Goal: Task Accomplishment & Management: Manage account settings

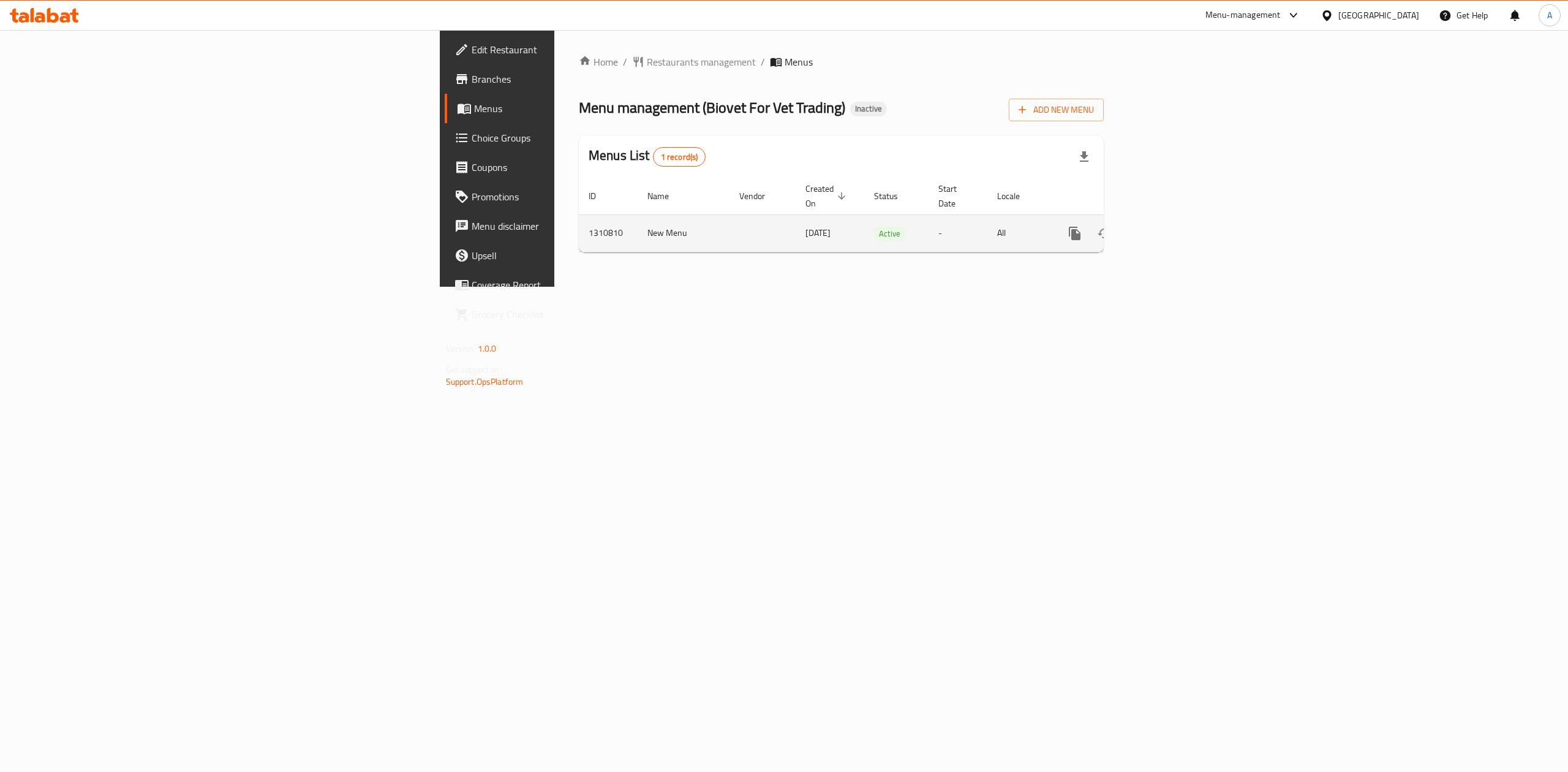
click at [1169, 228] on icon "enhanced table" at bounding box center [1163, 234] width 11 height 11
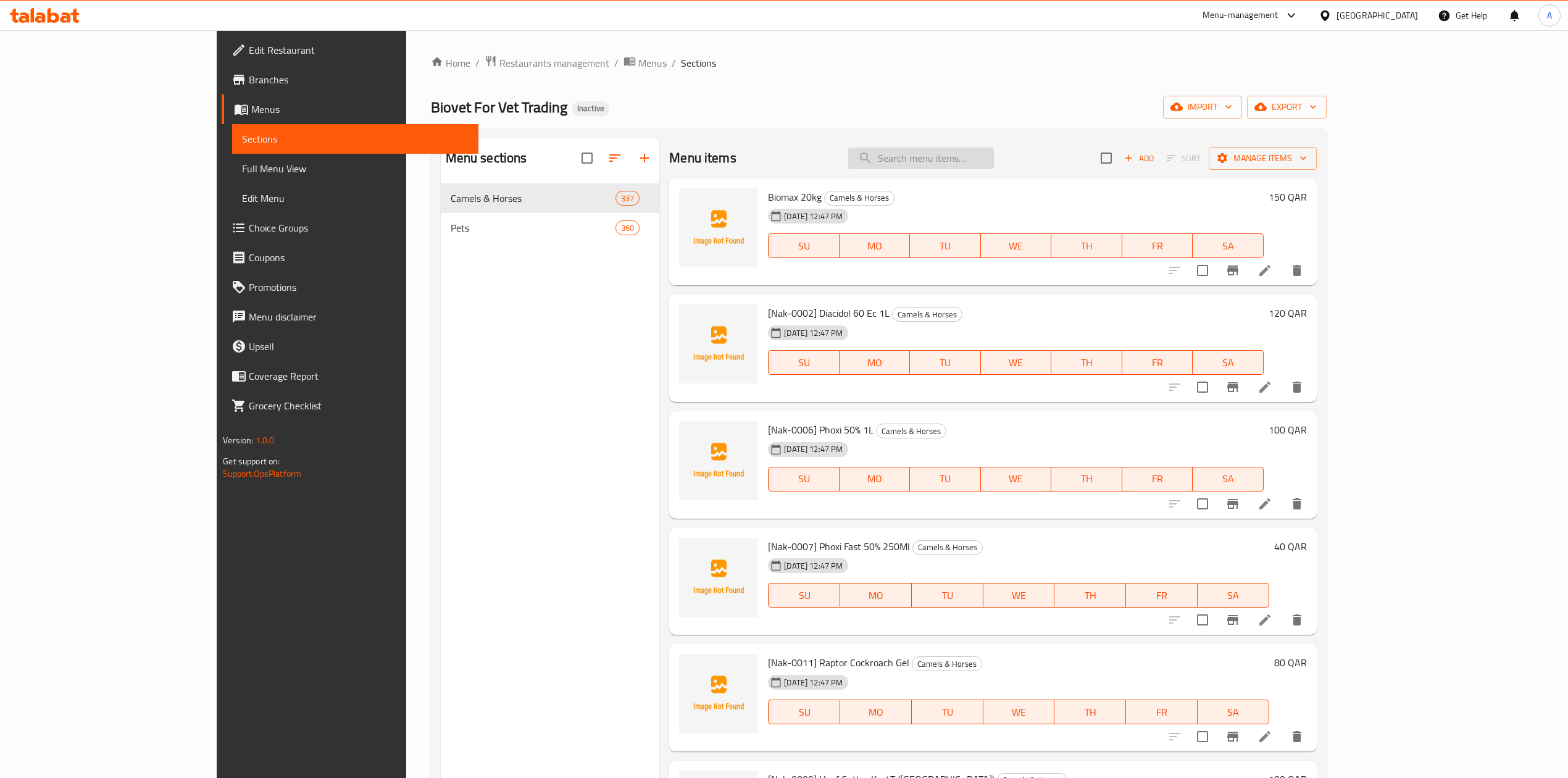
click at [994, 166] on input "search" at bounding box center [921, 158] width 145 height 22
paste input "Eqa-0027"
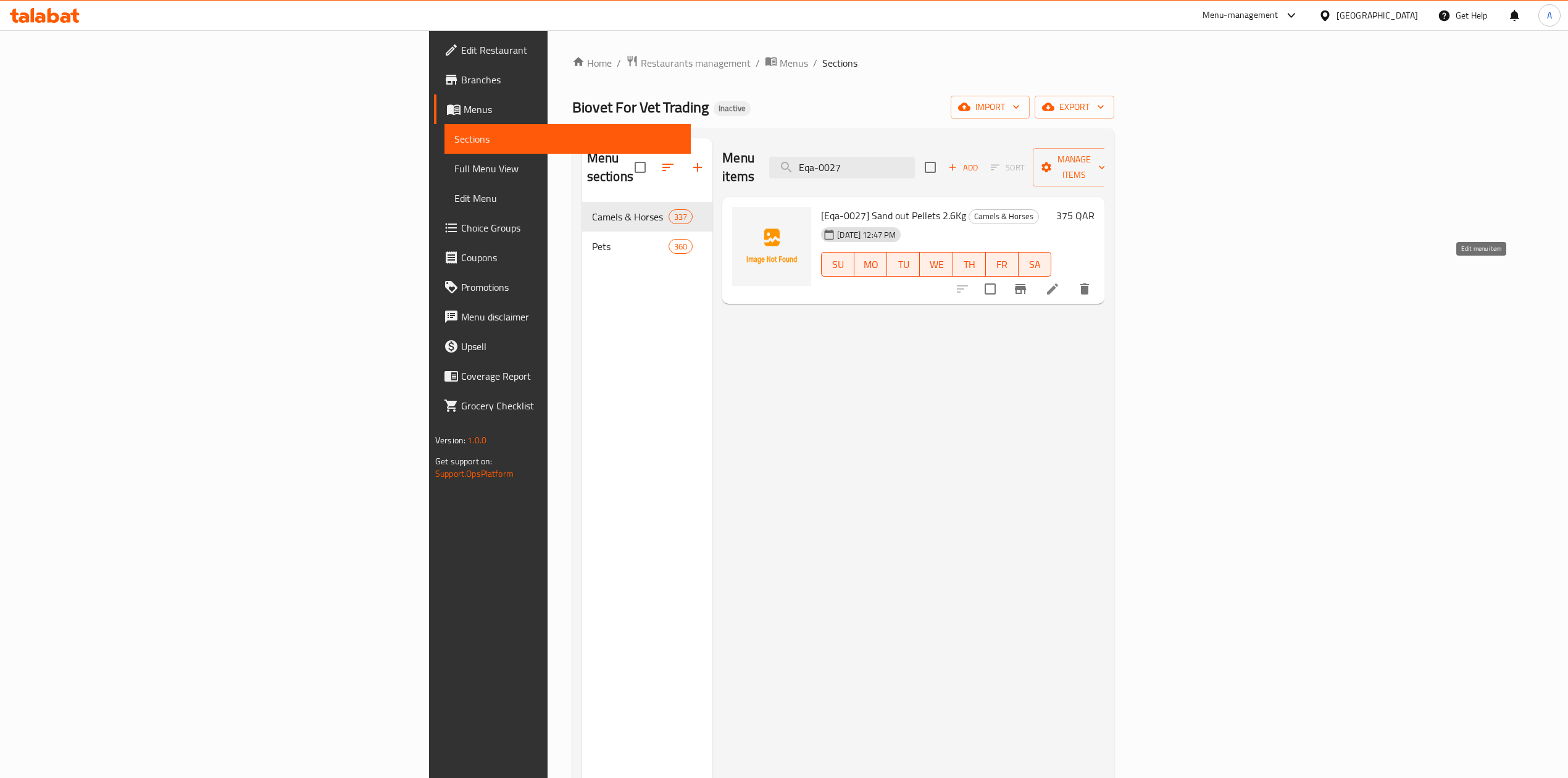
type input "Eqa-0027"
click at [1060, 281] on icon at bounding box center [1053, 289] width 15 height 15
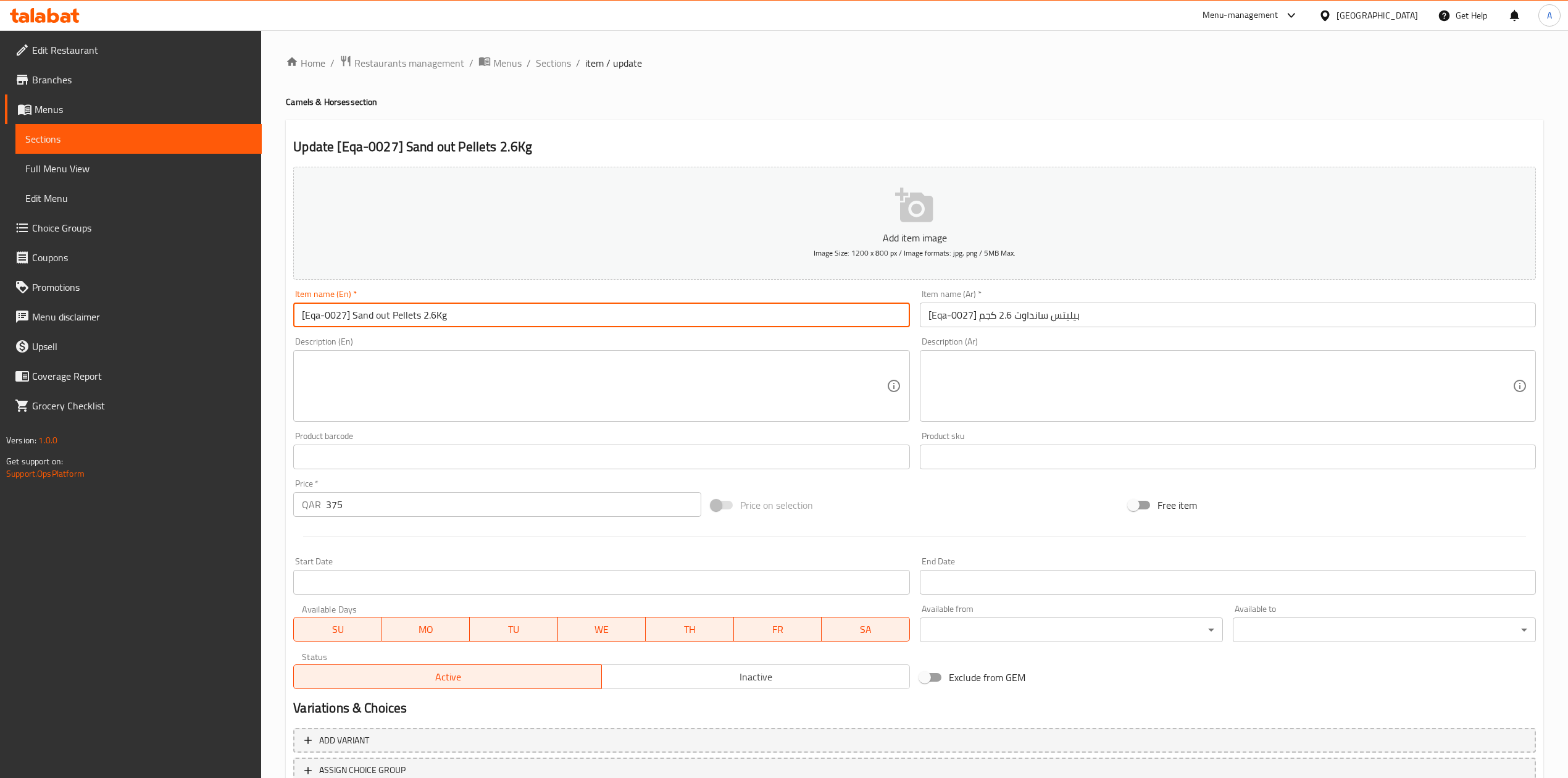
click at [469, 304] on input "[Eqa-0027] Sand out Pellets 2.6Kg" at bounding box center [601, 315] width 616 height 25
click at [469, 304] on input "[Eqa-0027] Sand out Pellets 2.6Kg" at bounding box center [601, 315] width 616 height 25
